Goal: Task Accomplishment & Management: Use online tool/utility

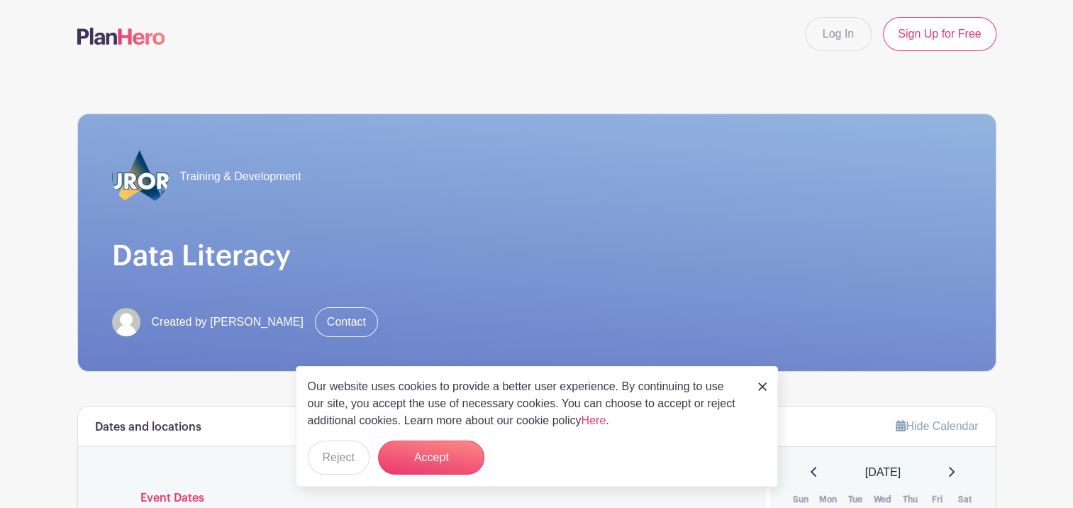
click at [764, 385] on img at bounding box center [762, 386] width 9 height 9
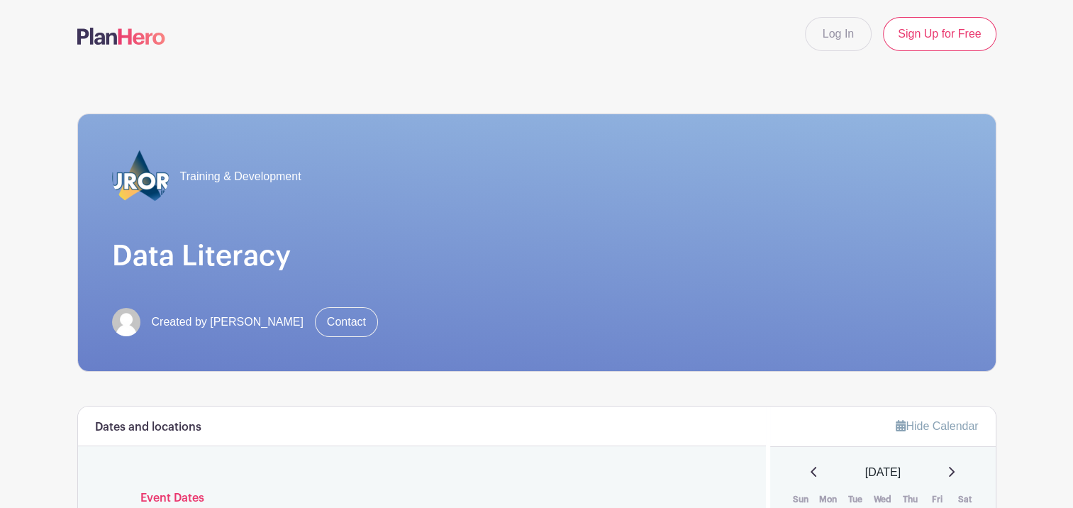
click at [884, 399] on div "Training & Development Data Literacy Created by [PERSON_NAME] Contact Dates and…" at bounding box center [536, 489] width 919 height 842
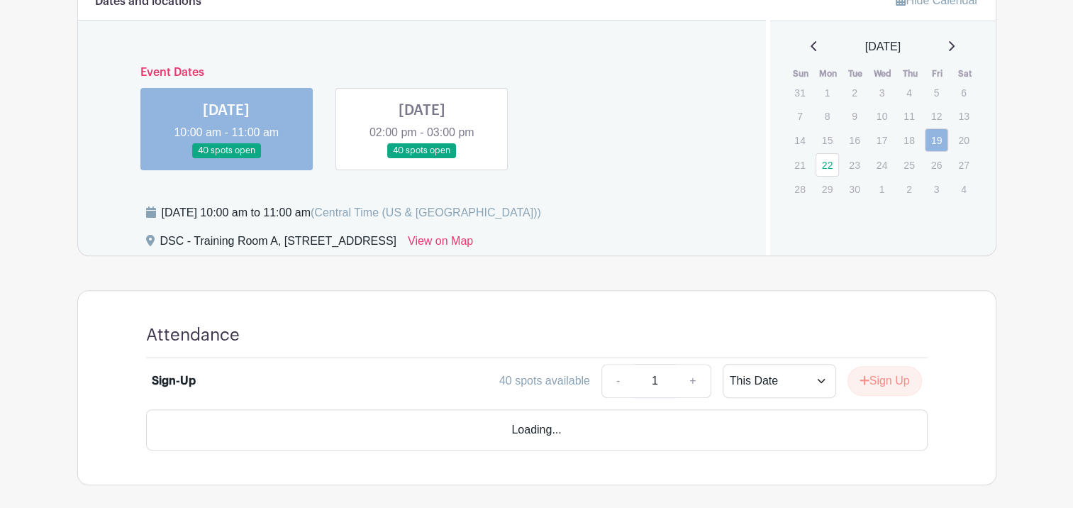
scroll to position [448, 0]
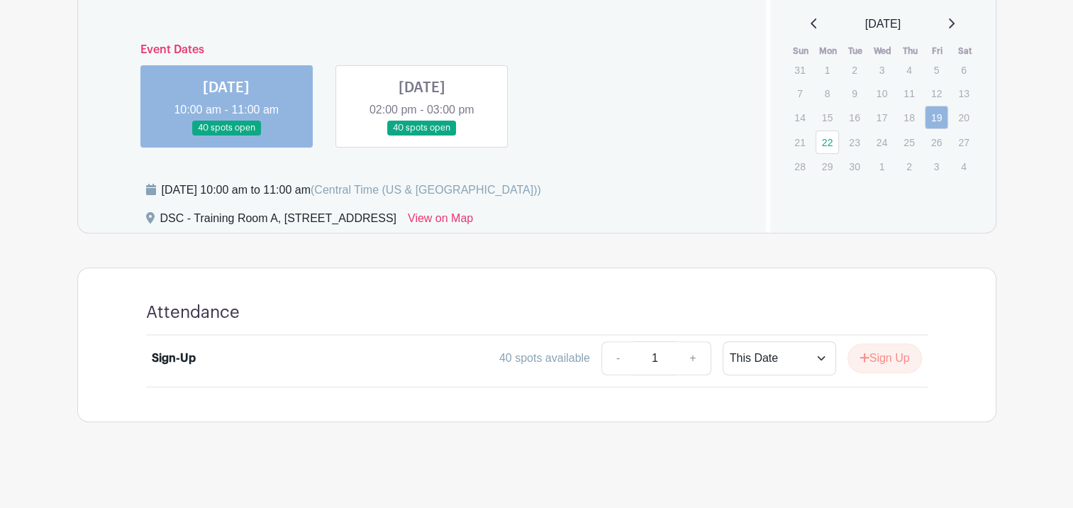
drag, startPoint x: 884, startPoint y: 400, endPoint x: 601, endPoint y: 485, distance: 295.5
click at [598, 489] on main "Log In Sign Up for Free Training & Development Data Literacy Created by [PERSON…" at bounding box center [536, 31] width 1073 height 959
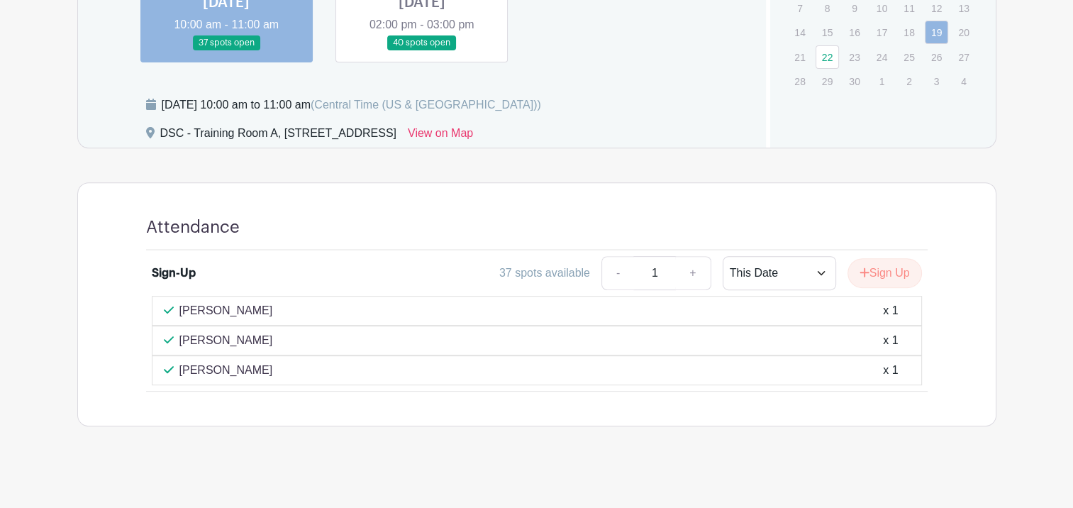
scroll to position [537, 0]
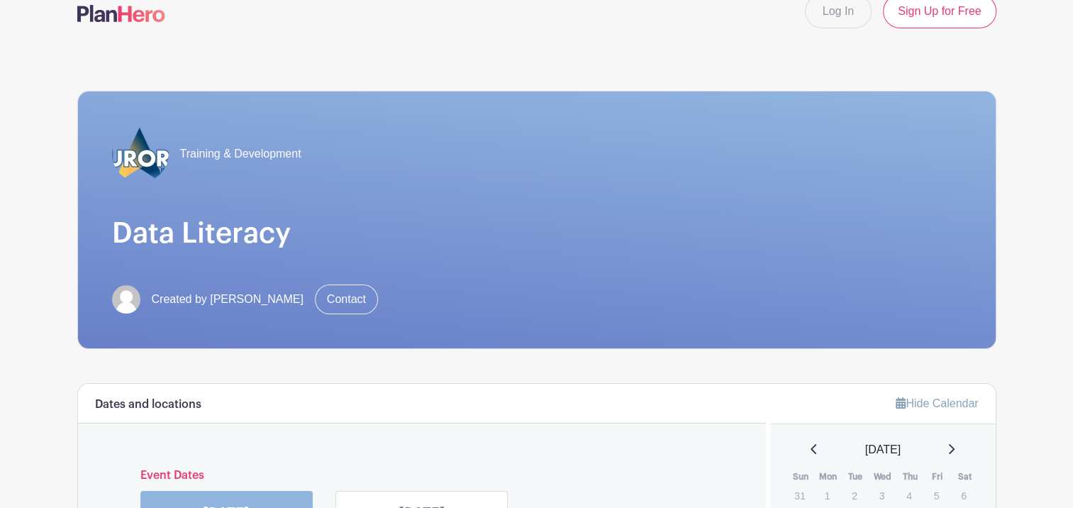
scroll to position [0, 0]
